Goal: Information Seeking & Learning: Understand process/instructions

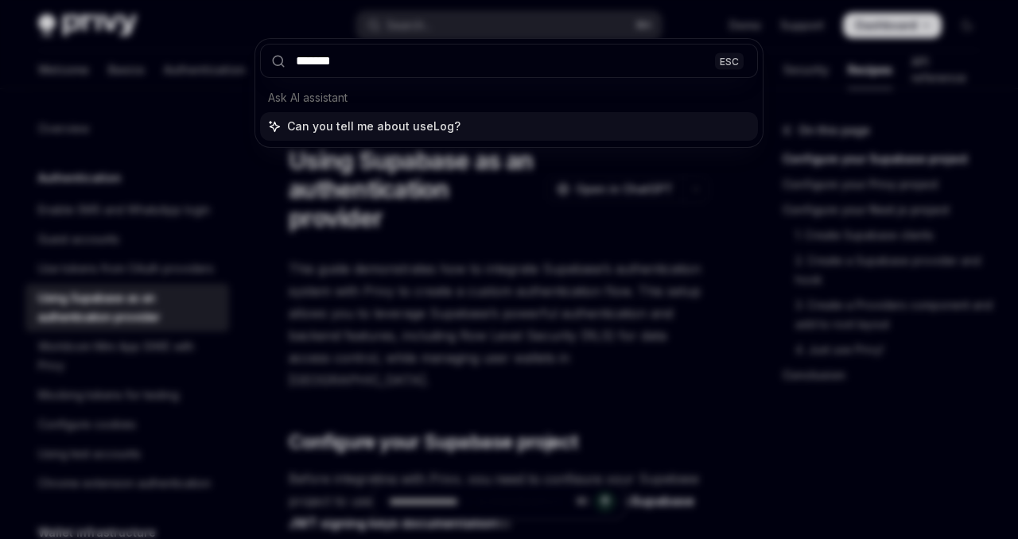
type input "********"
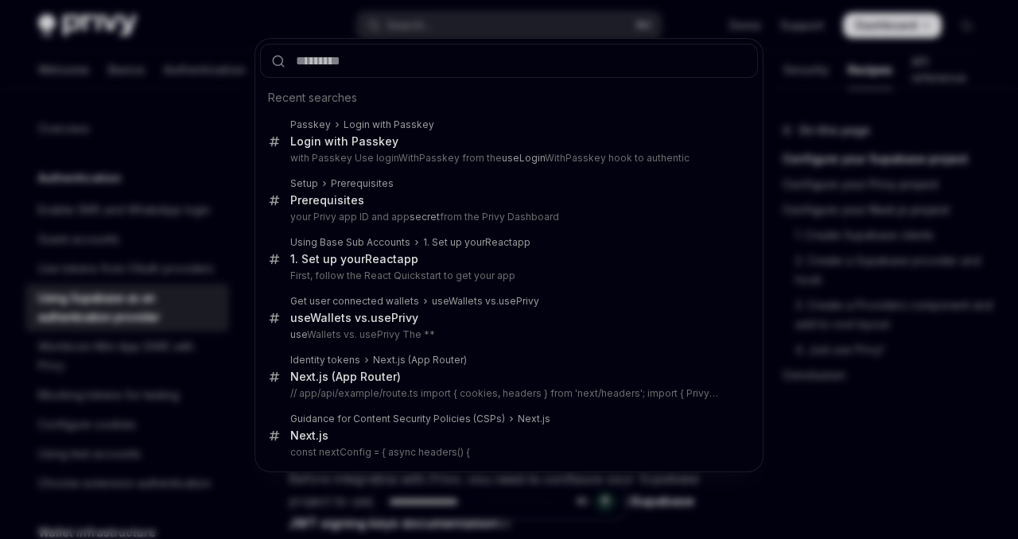
type textarea "*"
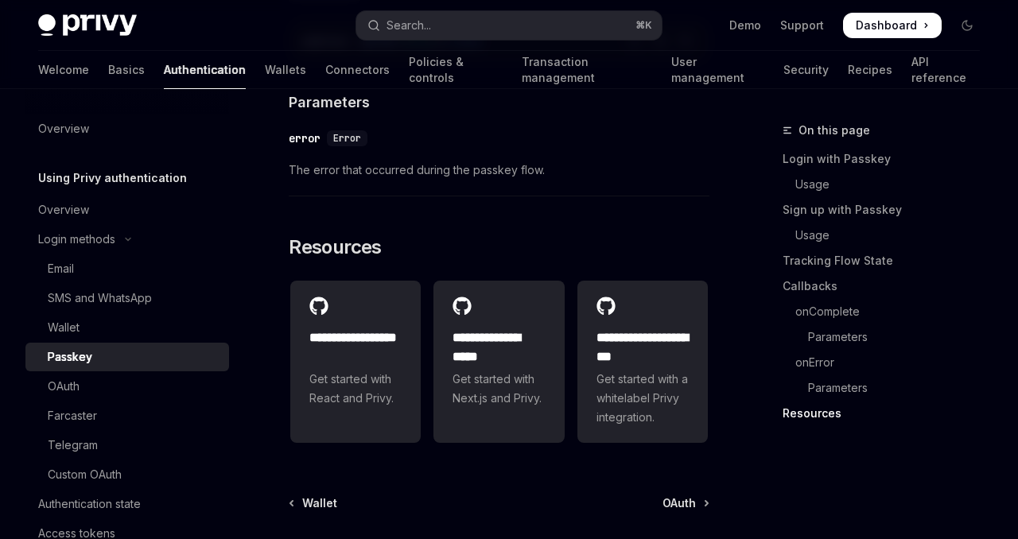
scroll to position [3023, 0]
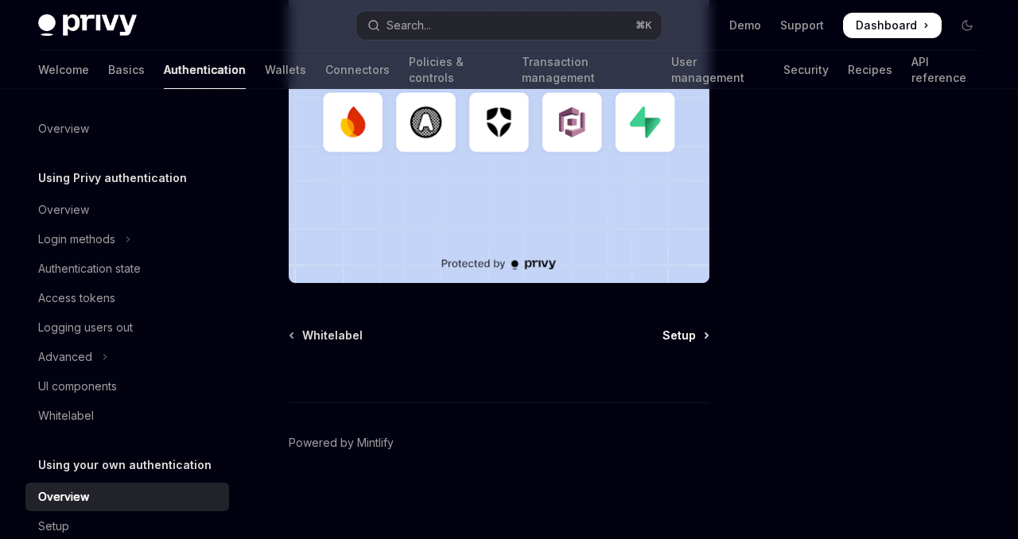
click at [682, 334] on span "Setup" at bounding box center [678, 336] width 33 height 16
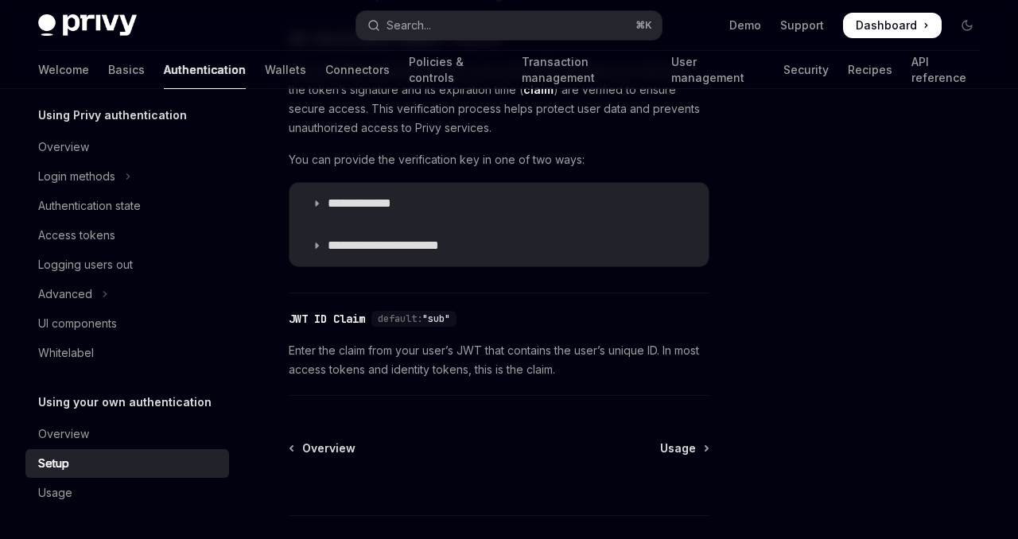
scroll to position [798, 0]
click at [692, 443] on span "Usage" at bounding box center [678, 448] width 36 height 16
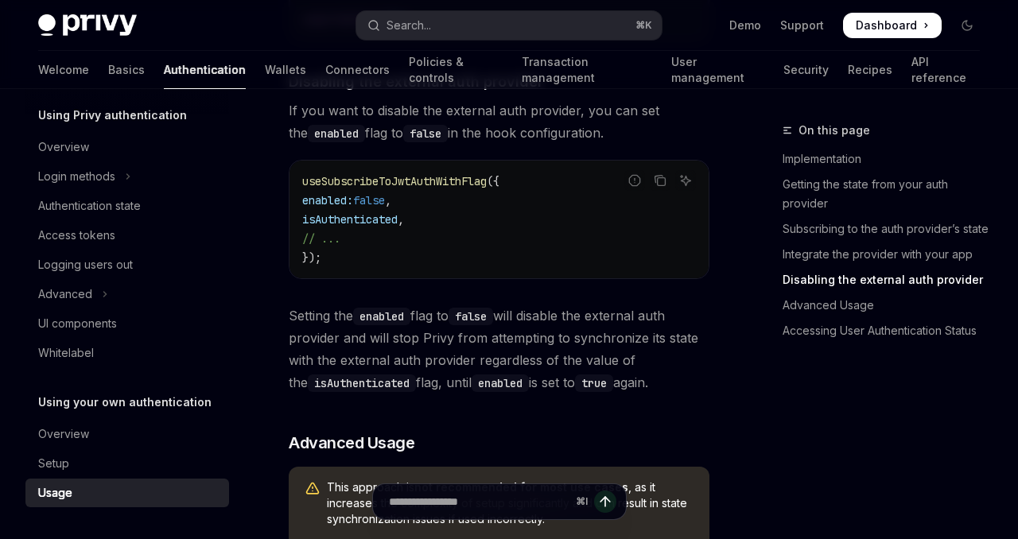
scroll to position [1789, 0]
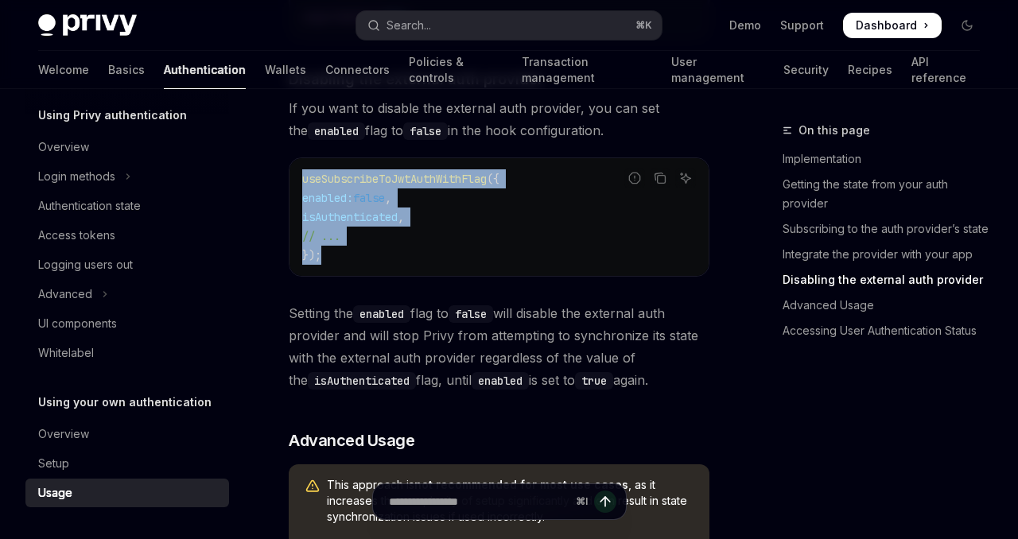
drag, startPoint x: 355, startPoint y: 258, endPoint x: 285, endPoint y: 168, distance: 113.9
click at [285, 168] on div "Using your own authentication Integrating your authentication provider with Pri…" at bounding box center [349, 446] width 725 height 4229
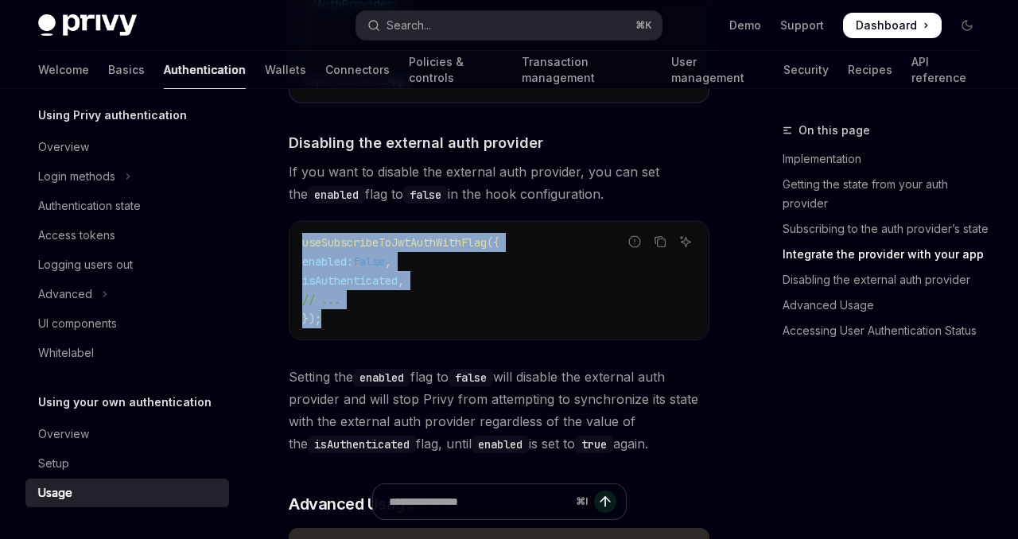
scroll to position [1722, 0]
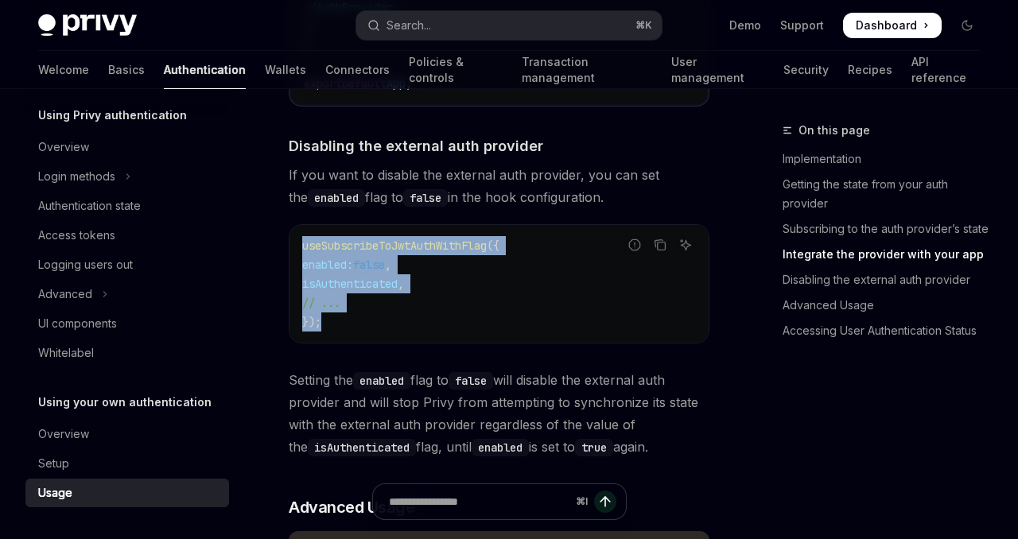
copy code "useSubscribeToJwtAuthWithFlag ({ enabled: false , isAuthenticated , // ... });"
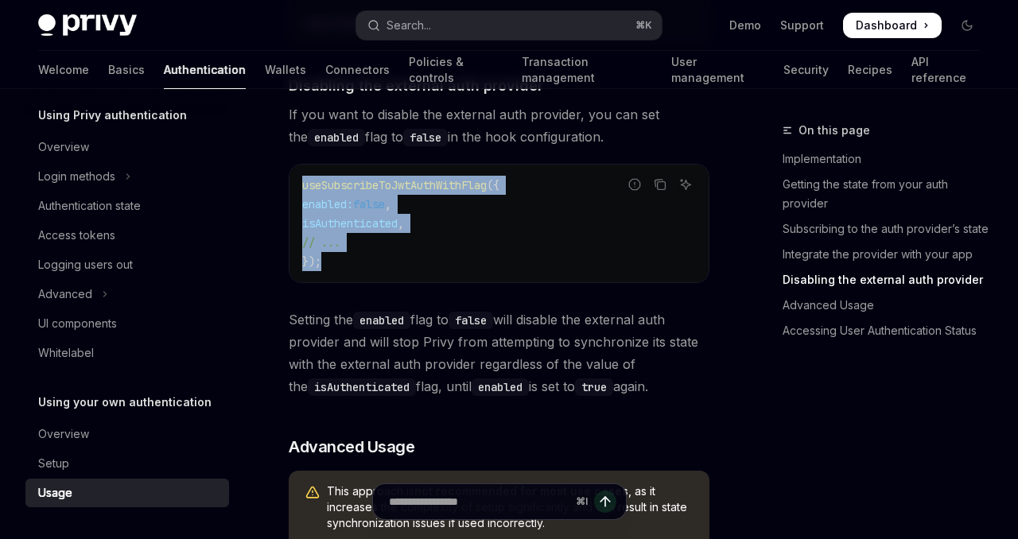
scroll to position [1780, 0]
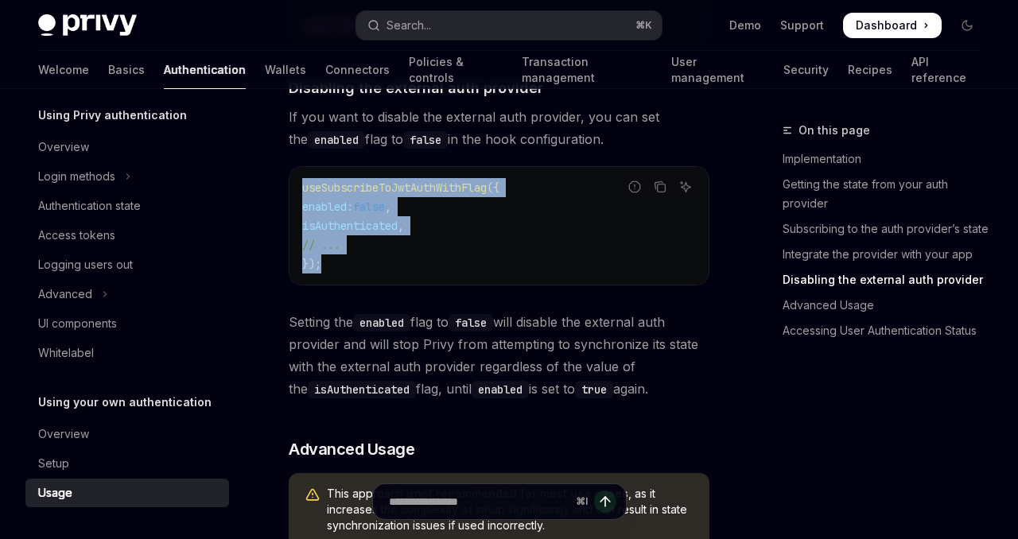
click at [365, 263] on code "useSubscribeToJwtAuthWithFlag ({ enabled: false , isAuthenticated , // ... });" at bounding box center [499, 225] width 394 height 95
drag, startPoint x: 365, startPoint y: 263, endPoint x: 304, endPoint y: 184, distance: 99.7
click at [304, 184] on code "useSubscribeToJwtAuthWithFlag ({ enabled: false , isAuthenticated , // ... });" at bounding box center [499, 225] width 394 height 95
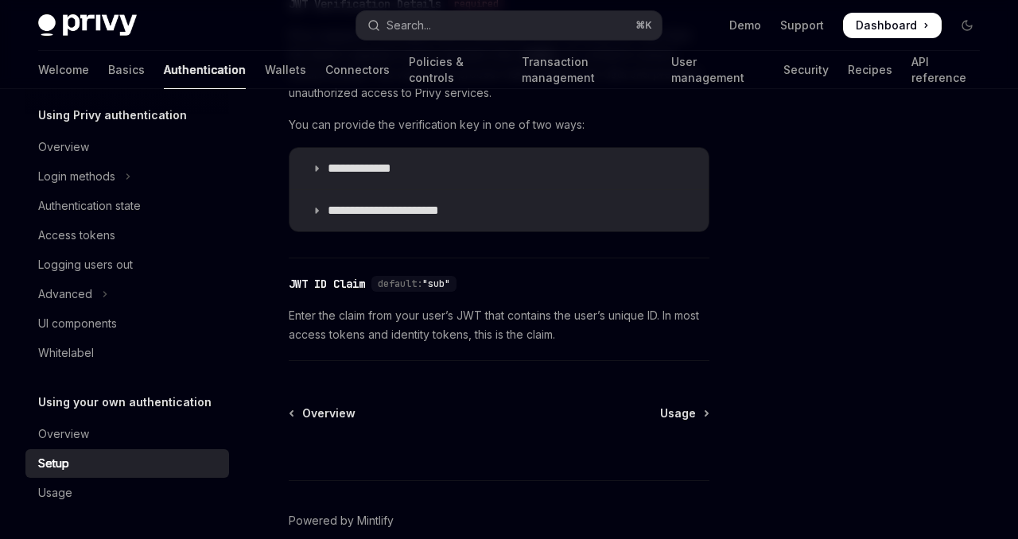
scroll to position [798, 0]
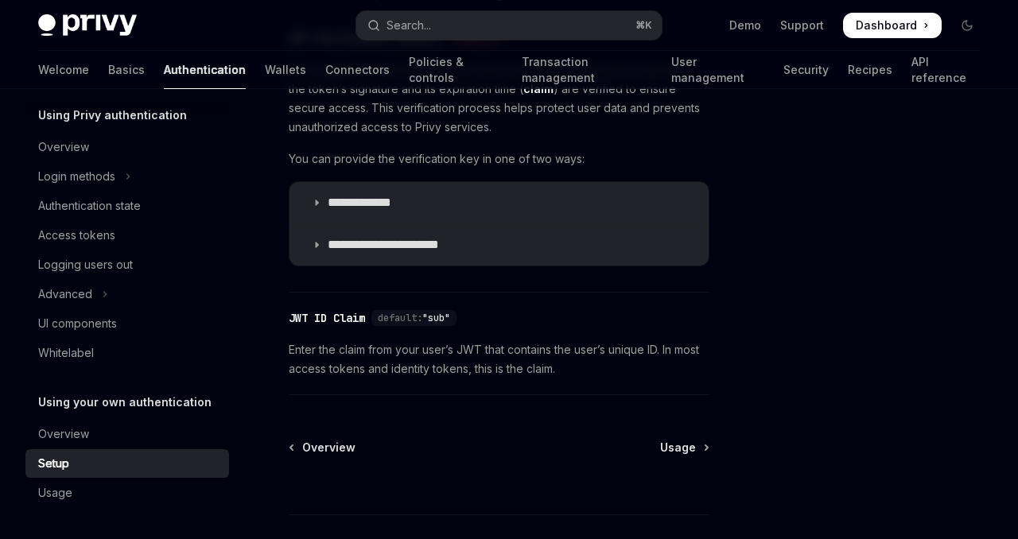
type textarea "*"
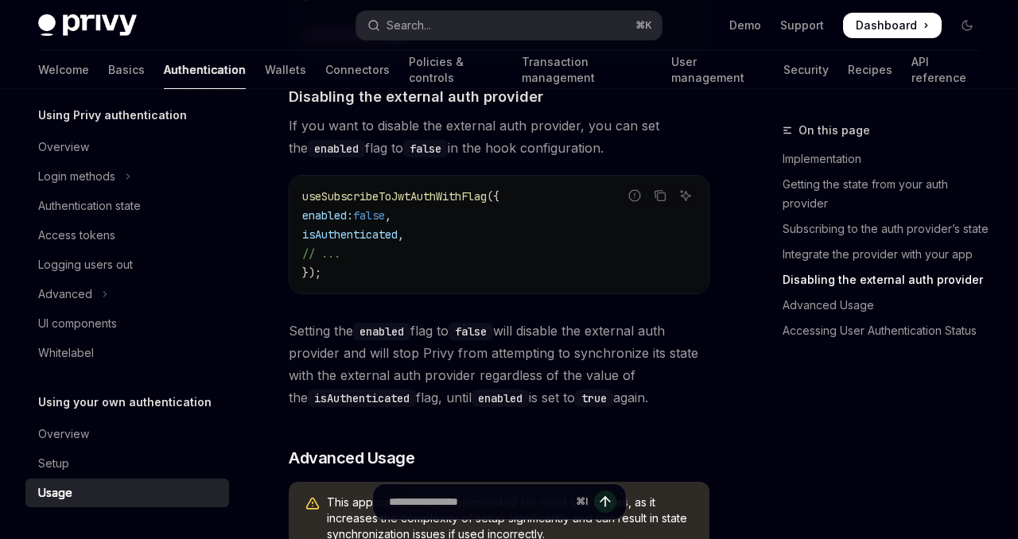
scroll to position [1780, 0]
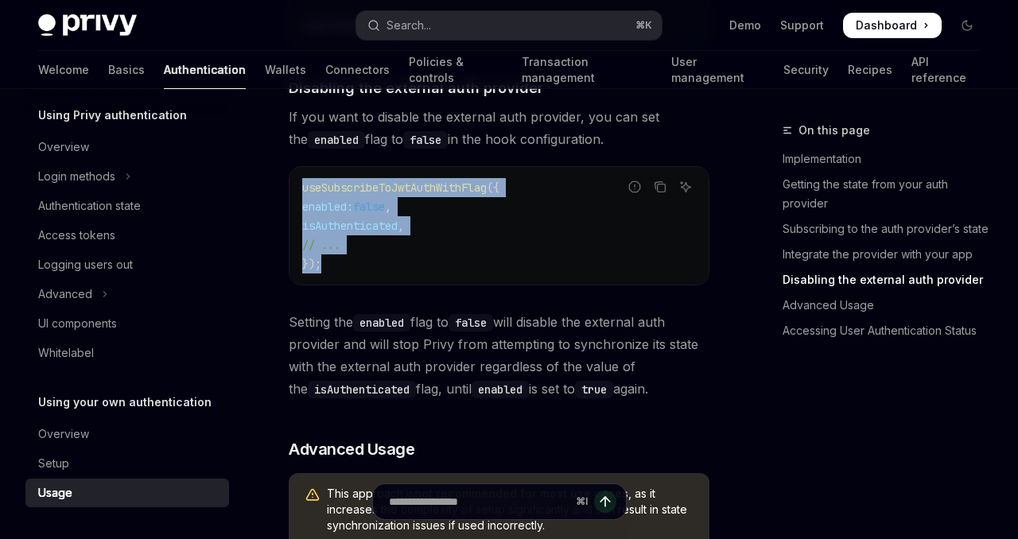
drag, startPoint x: 371, startPoint y: 264, endPoint x: 294, endPoint y: 177, distance: 116.0
click at [294, 177] on div "useSubscribeToJwtAuthWithFlag ({ enabled: false , isAuthenticated , // ... });" at bounding box center [498, 226] width 419 height 118
copy code "useSubscribeToJwtAuthWithFlag ({ enabled: false , isAuthenticated , // ... });"
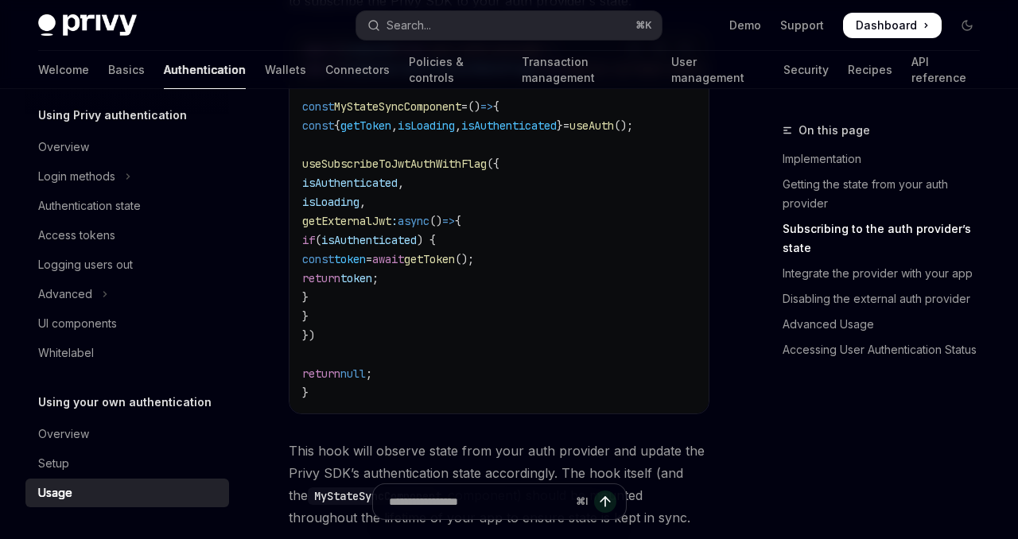
scroll to position [792, 0]
